Goal: Transaction & Acquisition: Purchase product/service

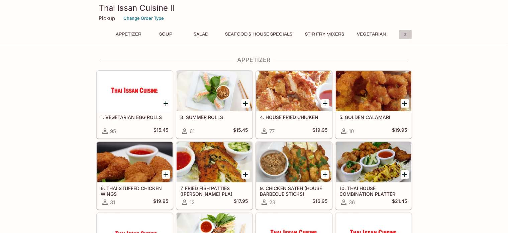
click at [405, 36] on icon at bounding box center [405, 34] width 7 height 7
click at [271, 33] on button "[PERSON_NAME]" at bounding box center [280, 33] width 48 height 9
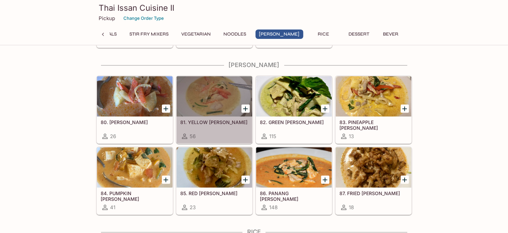
click at [221, 93] on div at bounding box center [215, 96] width 76 height 40
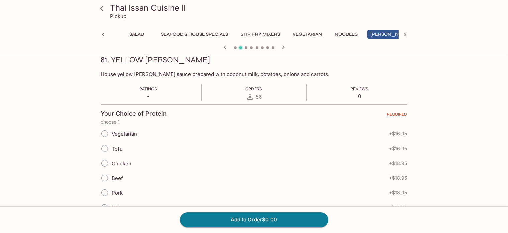
scroll to position [102, 0]
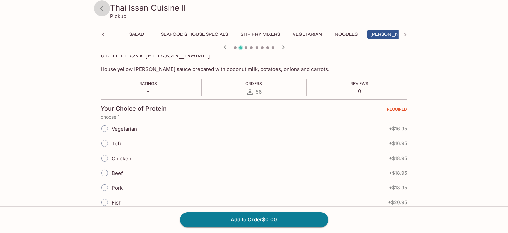
click at [101, 8] on icon at bounding box center [101, 8] width 3 height 5
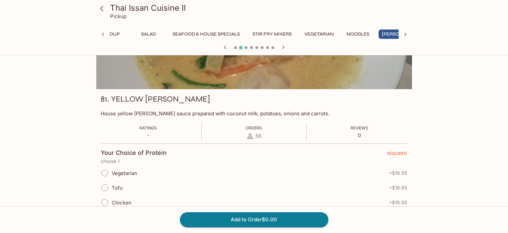
scroll to position [0, 64]
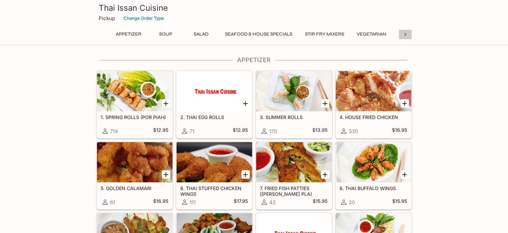
click at [407, 33] on icon at bounding box center [405, 34] width 7 height 7
click at [273, 32] on button "[PERSON_NAME]" at bounding box center [280, 33] width 48 height 9
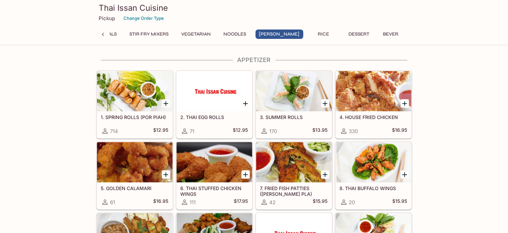
scroll to position [1374, 0]
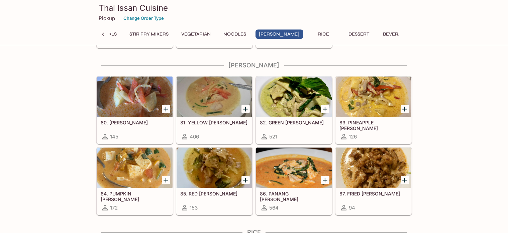
click at [215, 108] on div at bounding box center [215, 96] width 76 height 40
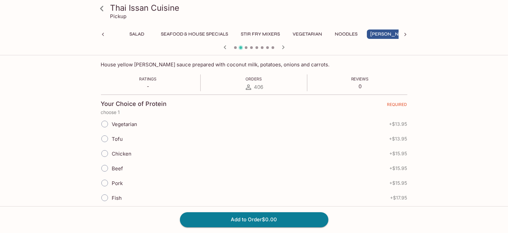
scroll to position [108, 0]
